Goal: Information Seeking & Learning: Learn about a topic

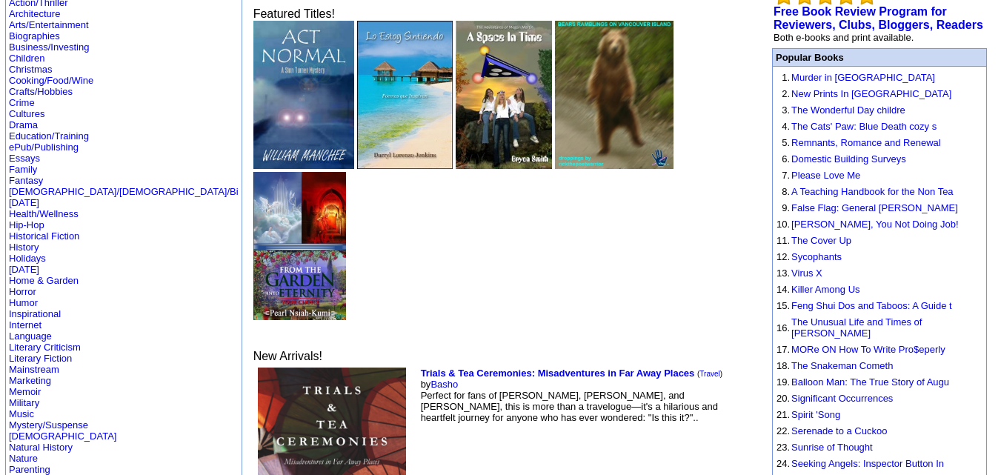
scroll to position [118, 0]
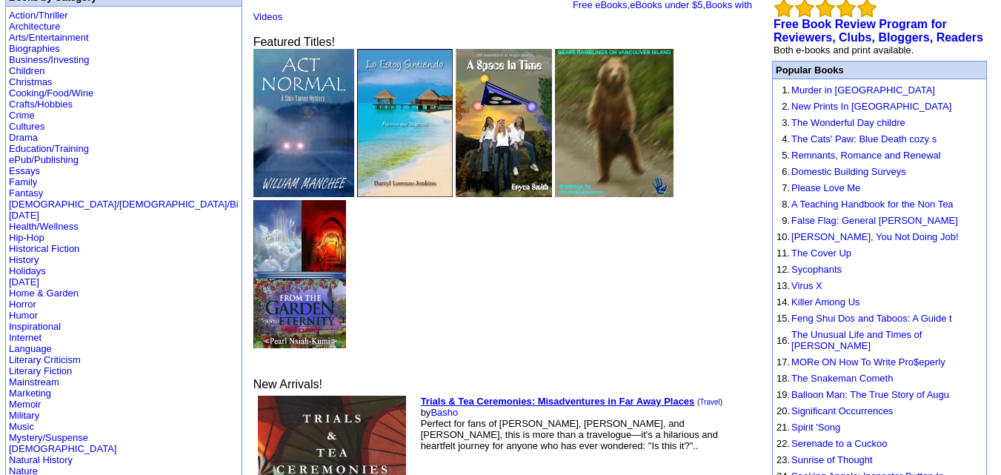
click at [421, 396] on b "Trials & Tea Ceremonies: Misadventures in Far Away Places" at bounding box center [558, 401] width 274 height 11
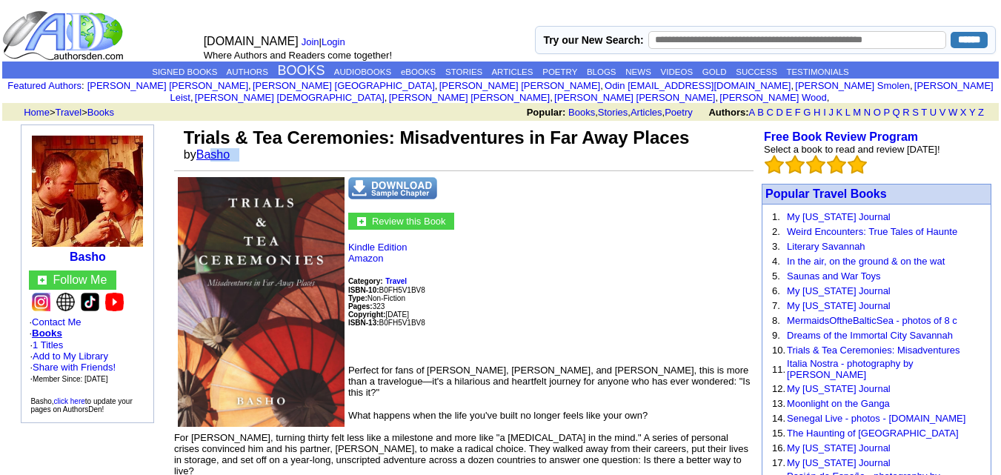
drag, startPoint x: 281, startPoint y: 139, endPoint x: 202, endPoint y: 142, distance: 78.6
click at [202, 142] on td "Trials & Tea Ceremonies: Misadventures in Far Away Places by Basho" at bounding box center [467, 144] width 573 height 40
copy font "Basho"
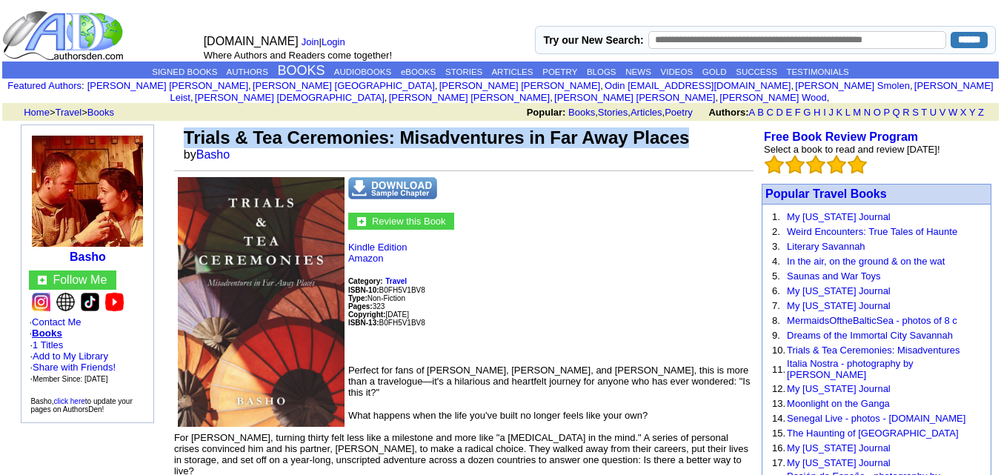
drag, startPoint x: 731, startPoint y: 132, endPoint x: 188, endPoint y: 116, distance: 542.7
click at [188, 124] on td "Trials & Tea Ceremonies: Misadventures in Far Away Places by Basho" at bounding box center [467, 144] width 573 height 40
copy font "Trials & Tea Ceremonies: Misadventures in Far Away Places"
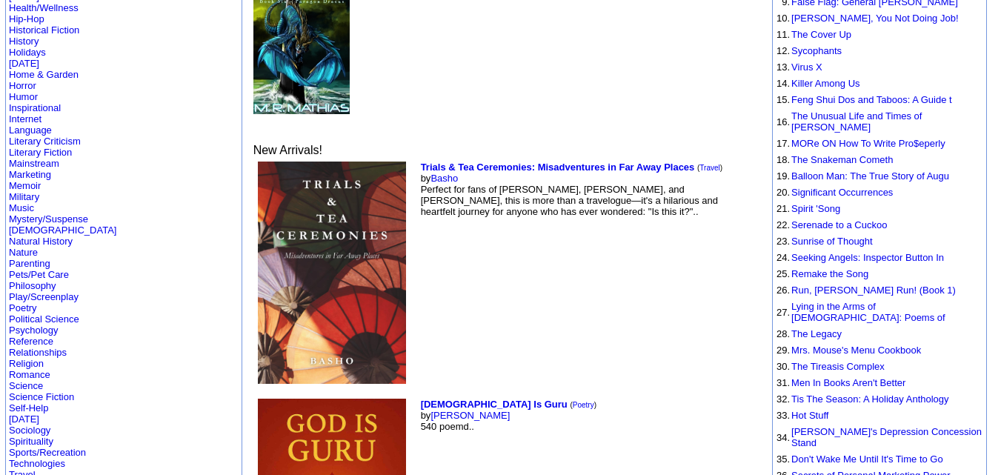
scroll to position [336, 0]
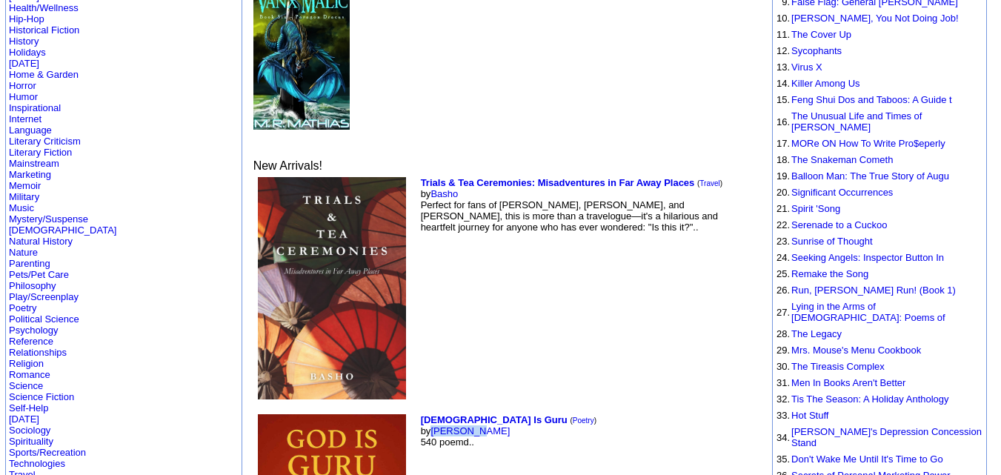
drag, startPoint x: 391, startPoint y: 255, endPoint x: 339, endPoint y: 256, distance: 51.1
copy link "[PERSON_NAME]"
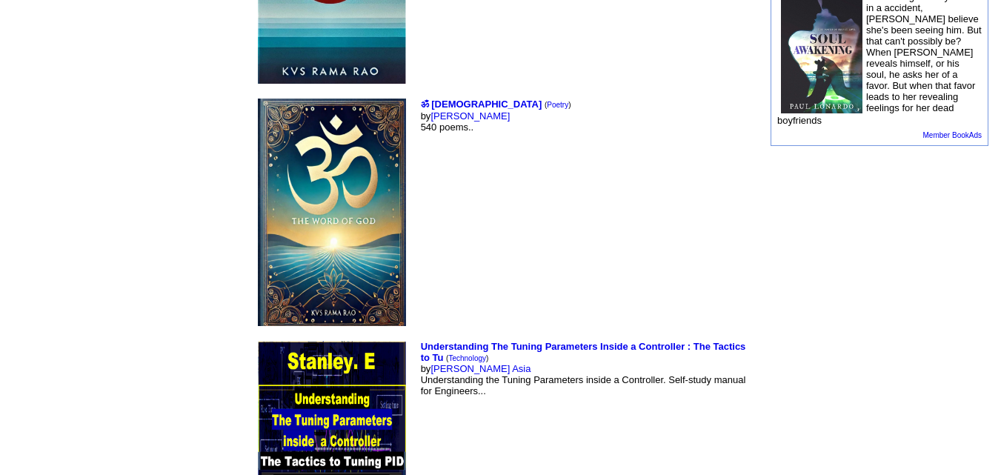
scroll to position [2317, 0]
click at [418, 337] on td "Understanding The Tuning Parameters Inside a Controller : The Tactics to Tu ( T…" at bounding box center [587, 458] width 339 height 243
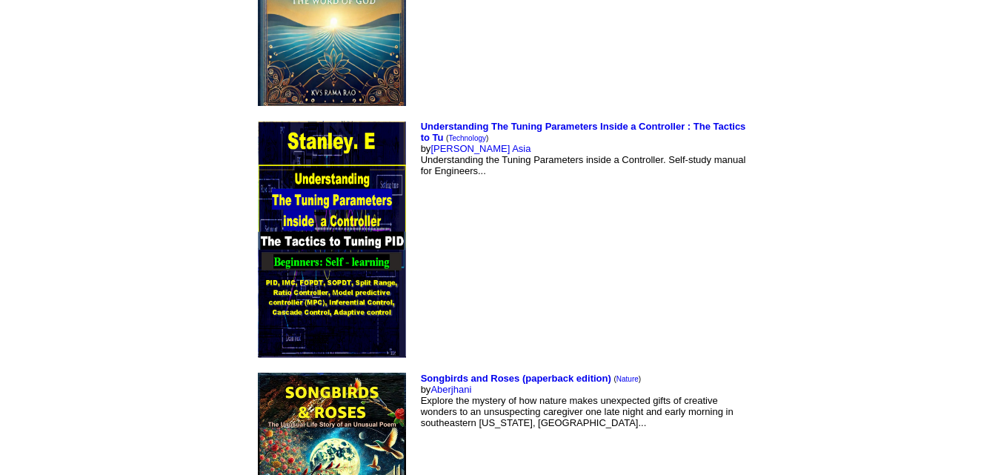
scroll to position [2537, 0]
click at [418, 369] on td "Songbirds and Roses (paperback edition) ( Nature ) by Aberjhani Explore the mys…" at bounding box center [587, 483] width 339 height 228
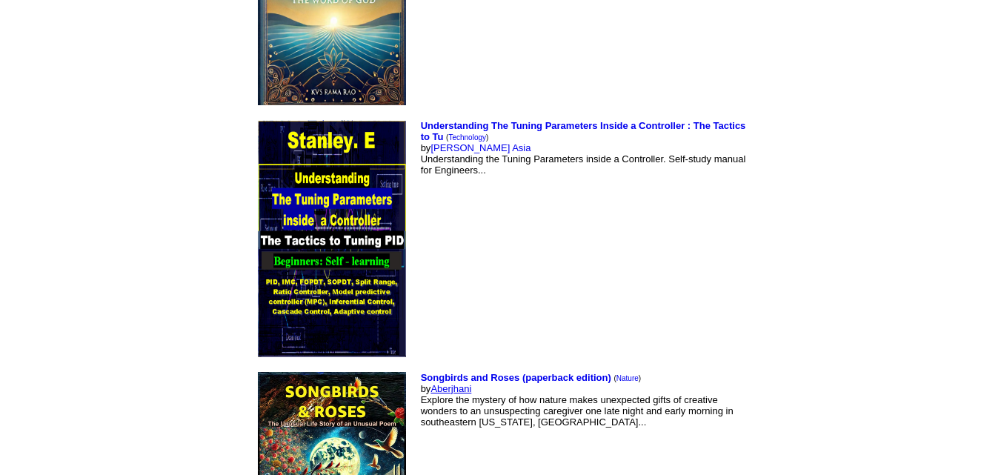
drag, startPoint x: 402, startPoint y: 211, endPoint x: 343, endPoint y: 215, distance: 59.4
click at [418, 369] on td "Songbirds and Roses (paperback edition) ( Nature ) by Aberjhani Explore the mys…" at bounding box center [587, 483] width 339 height 228
copy link "Aberjhani"
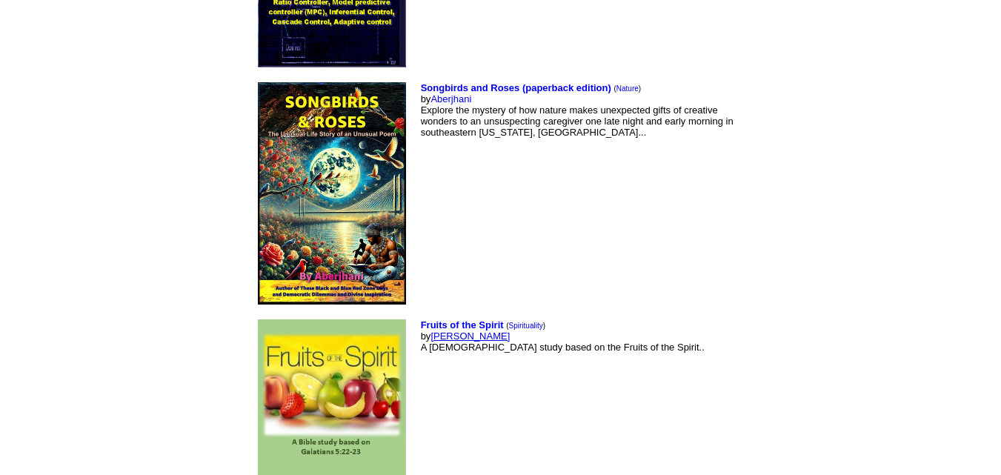
drag, startPoint x: 416, startPoint y: 161, endPoint x: 341, endPoint y: 162, distance: 75.6
click at [418, 316] on td "Fruits of the Spirit ( Spirituality ) by Victoria Fletcher A Bible study based …" at bounding box center [587, 415] width 339 height 199
copy link "[PERSON_NAME]"
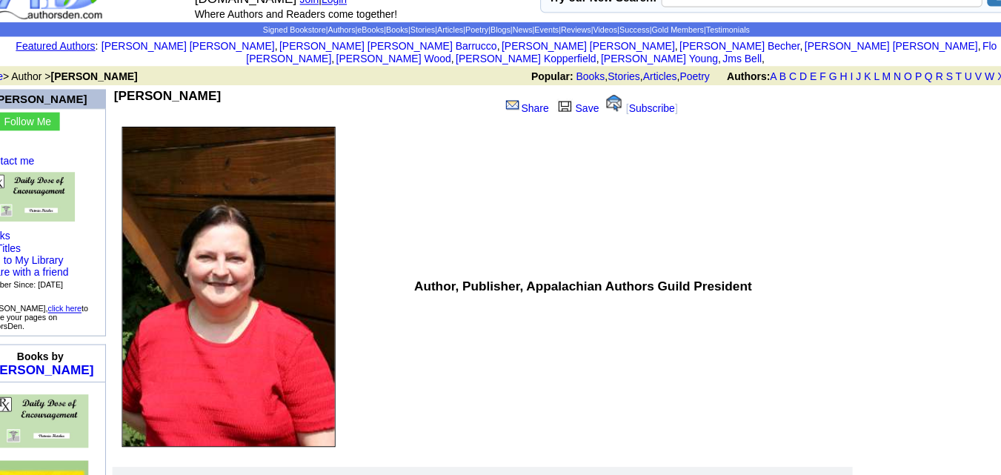
scroll to position [40, 0]
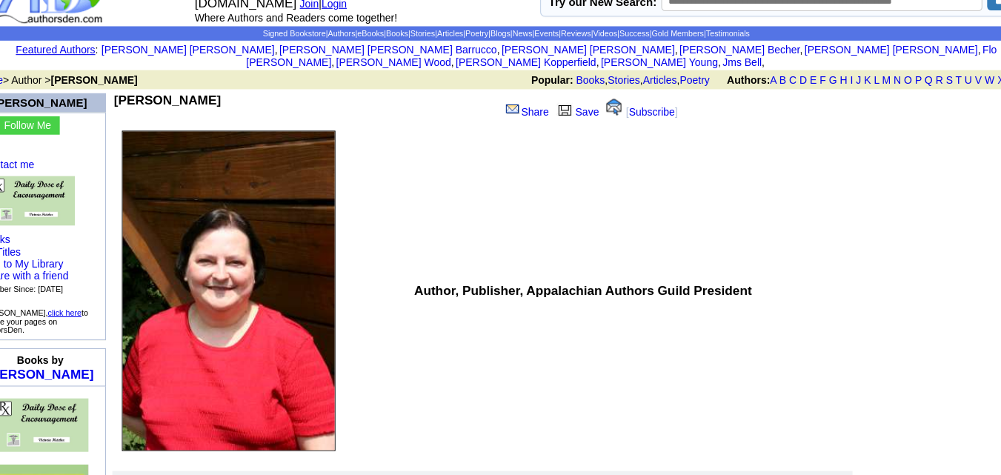
drag, startPoint x: 502, startPoint y: 90, endPoint x: 479, endPoint y: 140, distance: 55.1
click at [479, 140] on td "Author, Publisher, Appalachian Authors Guild President" at bounding box center [617, 270] width 412 height 308
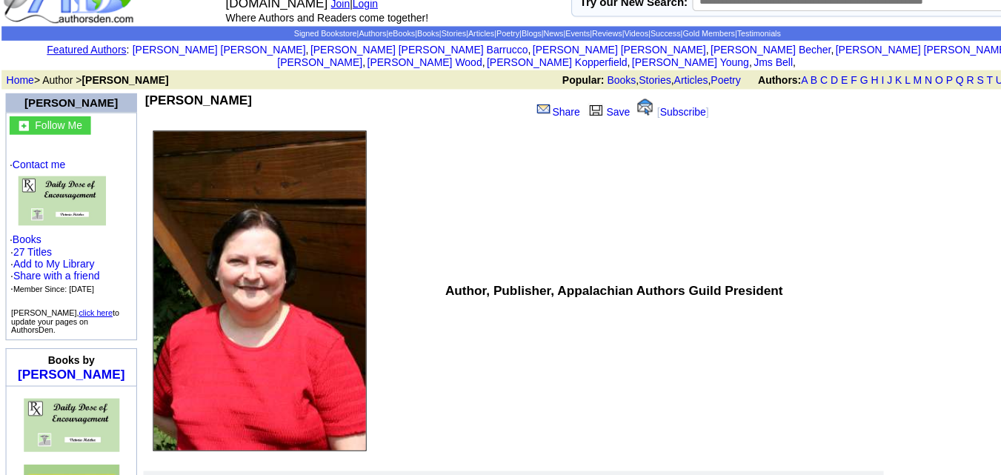
scroll to position [393, 0]
